Goal: Transaction & Acquisition: Subscribe to service/newsletter

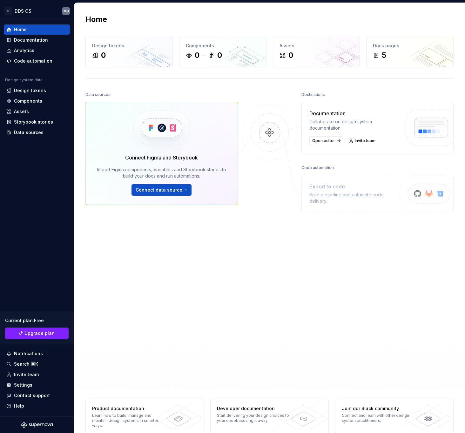
click at [121, 269] on div "Data sources Connect Figma and Storybook Import Figma components, variables and…" at bounding box center [161, 220] width 152 height 260
click at [143, 302] on div "Data sources Connect Figma and Storybook Import Figma components, variables and…" at bounding box center [161, 220] width 152 height 260
click at [39, 341] on div "Current plan : Free Upgrade plan" at bounding box center [37, 328] width 74 height 32
click at [40, 335] on span "Upgrade plan" at bounding box center [39, 333] width 30 height 6
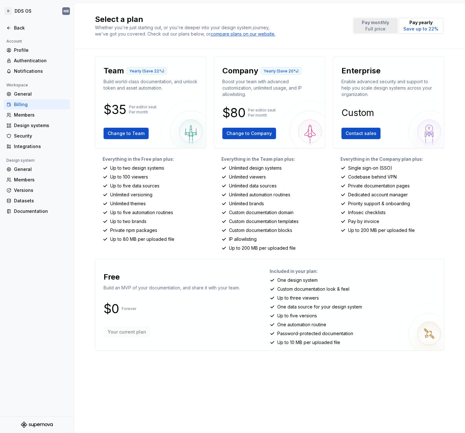
click at [374, 21] on p "Pay monthly" at bounding box center [375, 22] width 27 height 6
drag, startPoint x: 124, startPoint y: 220, endPoint x: 166, endPoint y: 223, distance: 42.0
click at [166, 223] on div "Up to two brands" at bounding box center [155, 221] width 104 height 6
click at [151, 229] on p "Private npm packages" at bounding box center [133, 230] width 47 height 6
click at [144, 241] on p "Up to 80 MB per uploaded file" at bounding box center [142, 239] width 64 height 6
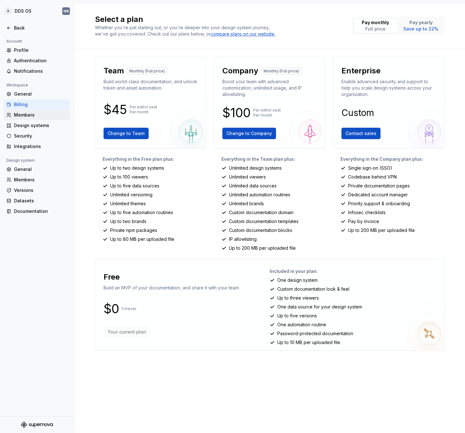
click at [42, 118] on div "Members" at bounding box center [40, 115] width 53 height 6
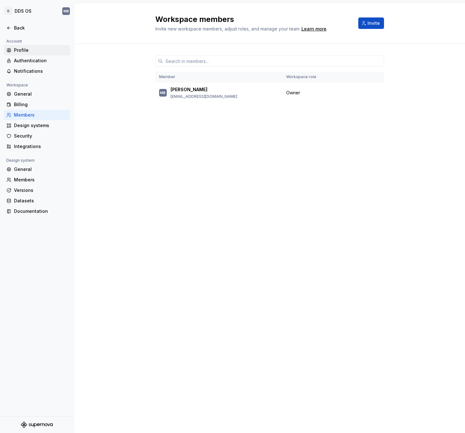
click at [23, 47] on div "Profile" at bounding box center [40, 50] width 53 height 6
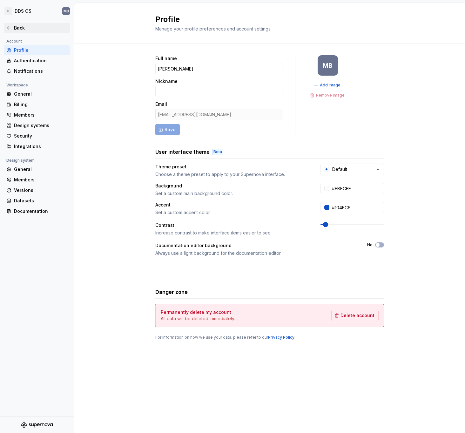
click at [12, 26] on div "Back" at bounding box center [36, 28] width 61 height 6
